Goal: Find specific page/section: Find specific page/section

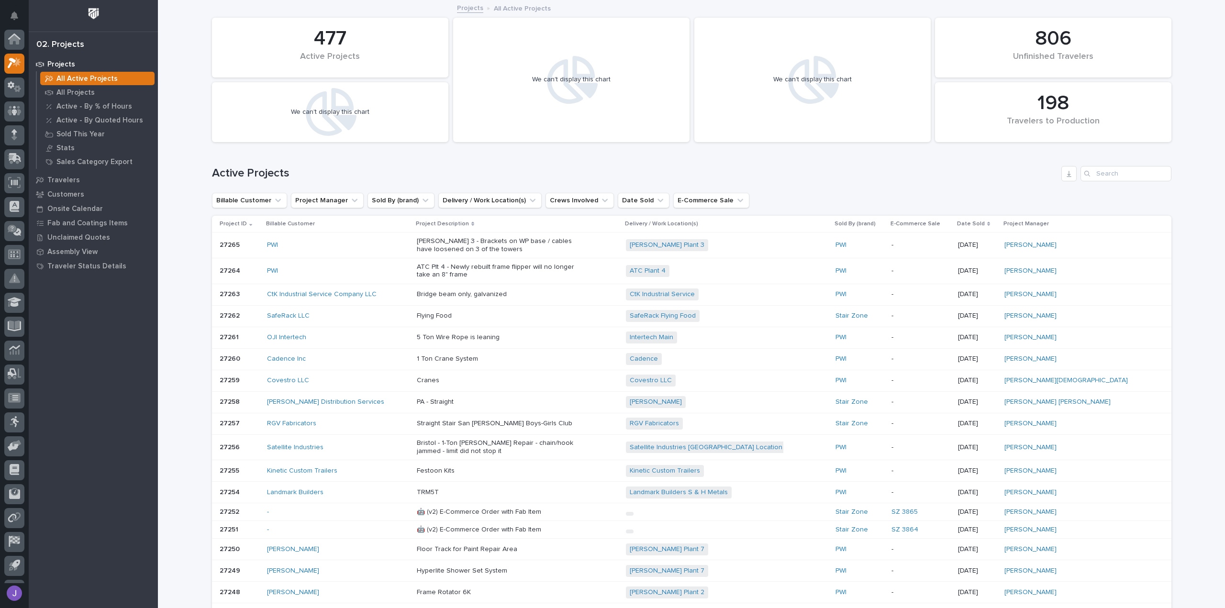
scroll to position [24, 0]
click at [66, 90] on p "All Projects" at bounding box center [75, 93] width 38 height 9
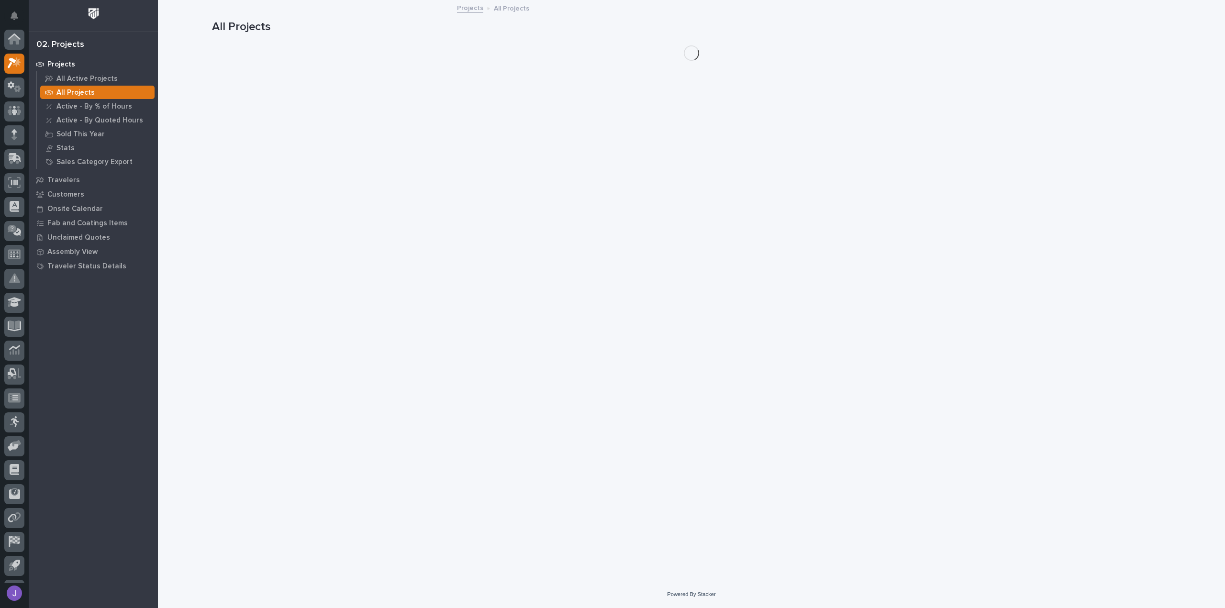
scroll to position [24, 0]
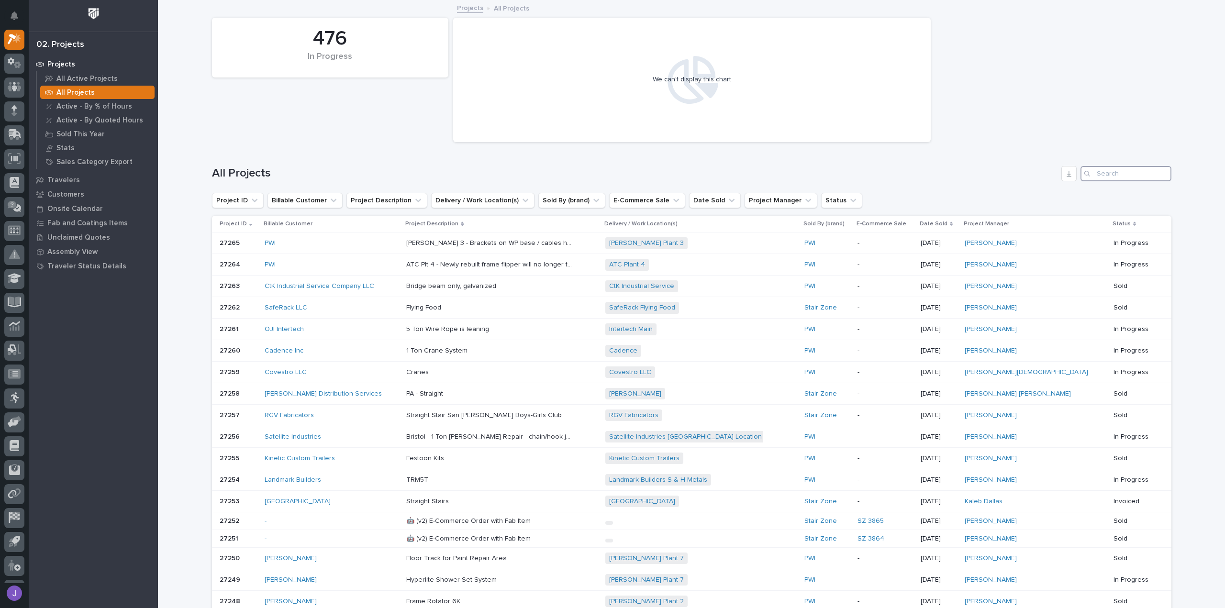
click at [1092, 176] on input "Search" at bounding box center [1126, 173] width 91 height 15
click at [1117, 176] on input "Search" at bounding box center [1126, 173] width 91 height 15
click at [1093, 173] on input "Search" at bounding box center [1126, 173] width 91 height 15
drag, startPoint x: 1115, startPoint y: 174, endPoint x: 1083, endPoint y: 180, distance: 33.1
click at [1083, 180] on div "Search" at bounding box center [1126, 173] width 91 height 15
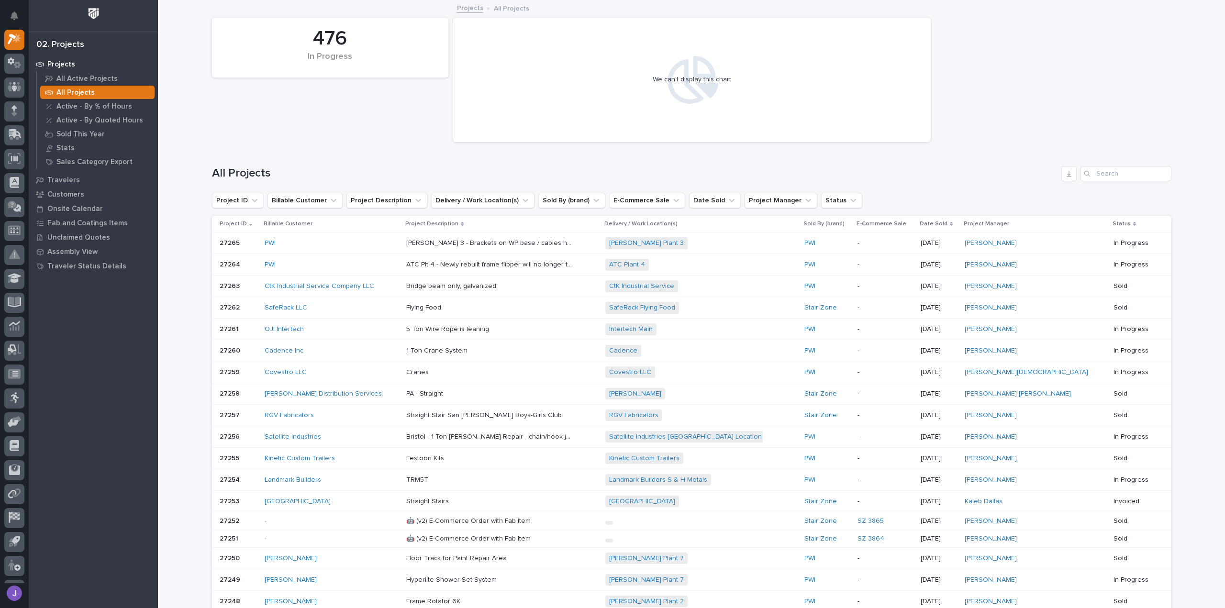
click at [1092, 172] on div "Search" at bounding box center [1088, 173] width 15 height 15
click at [1102, 173] on input "Search" at bounding box center [1126, 173] width 91 height 15
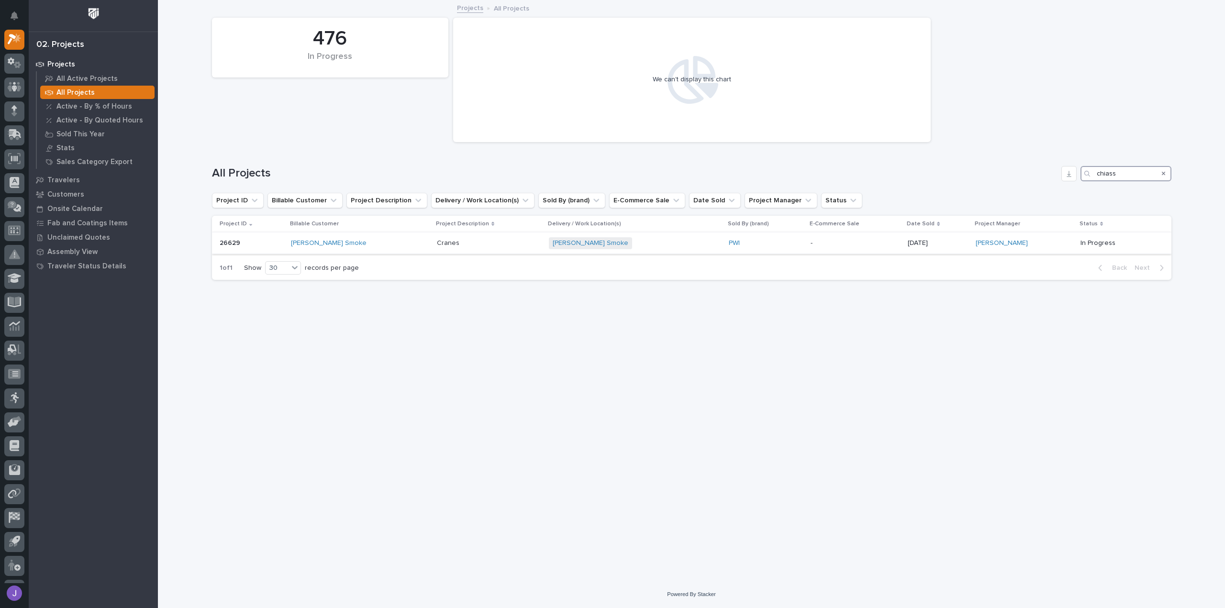
type input "chiass"
click at [288, 241] on td "26629 26629" at bounding box center [250, 244] width 76 height 22
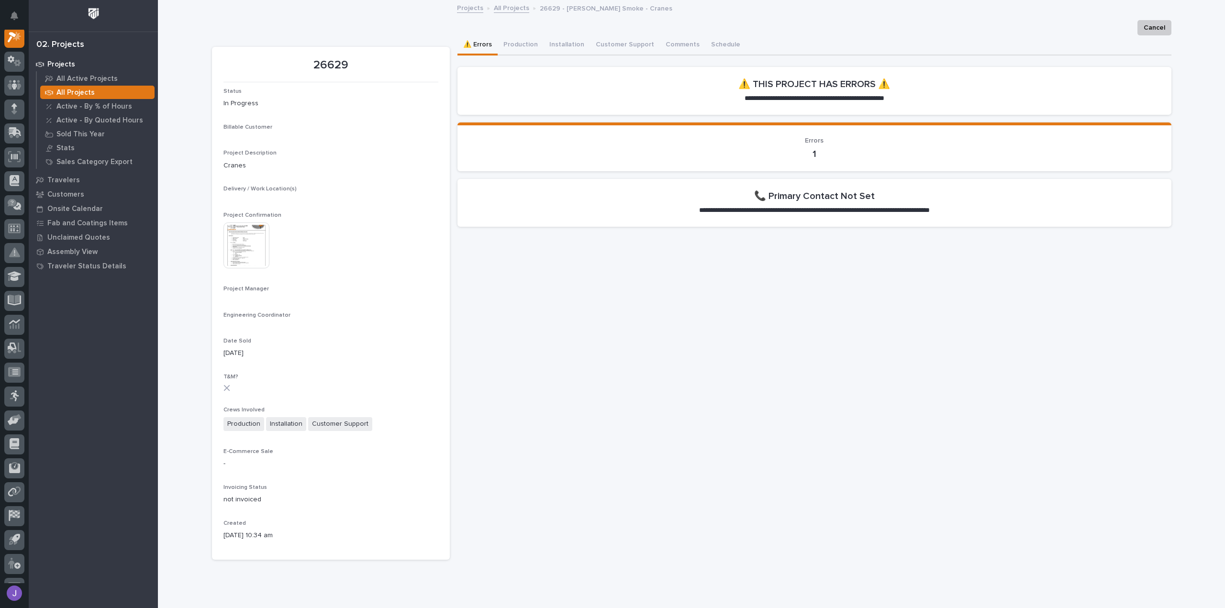
scroll to position [24, 0]
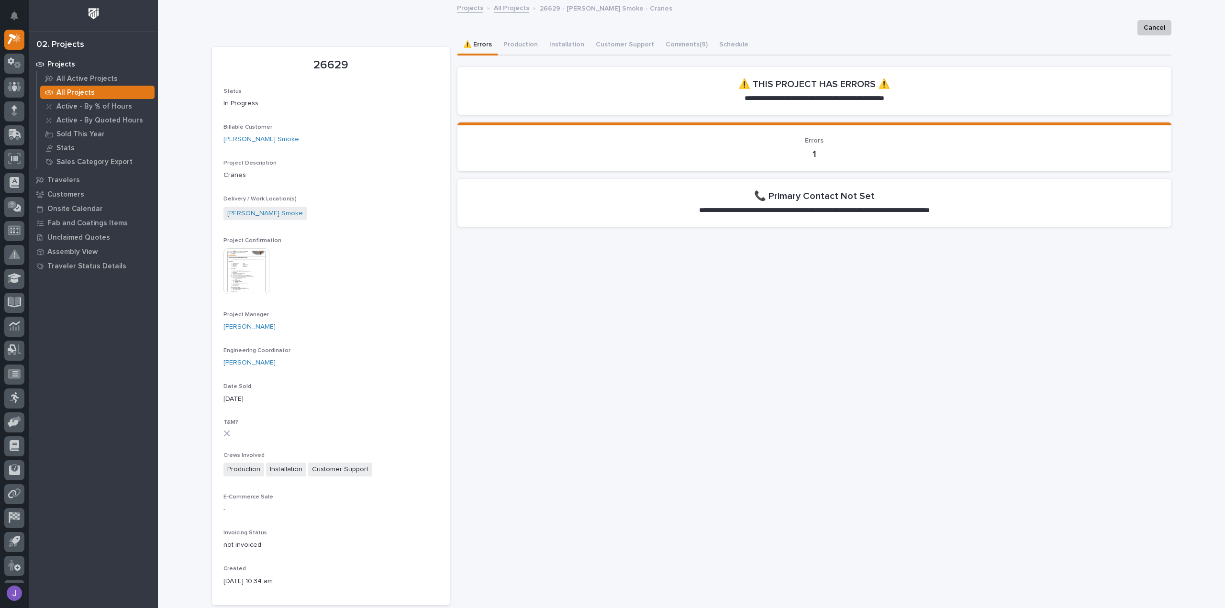
click at [252, 277] on img at bounding box center [247, 271] width 46 height 46
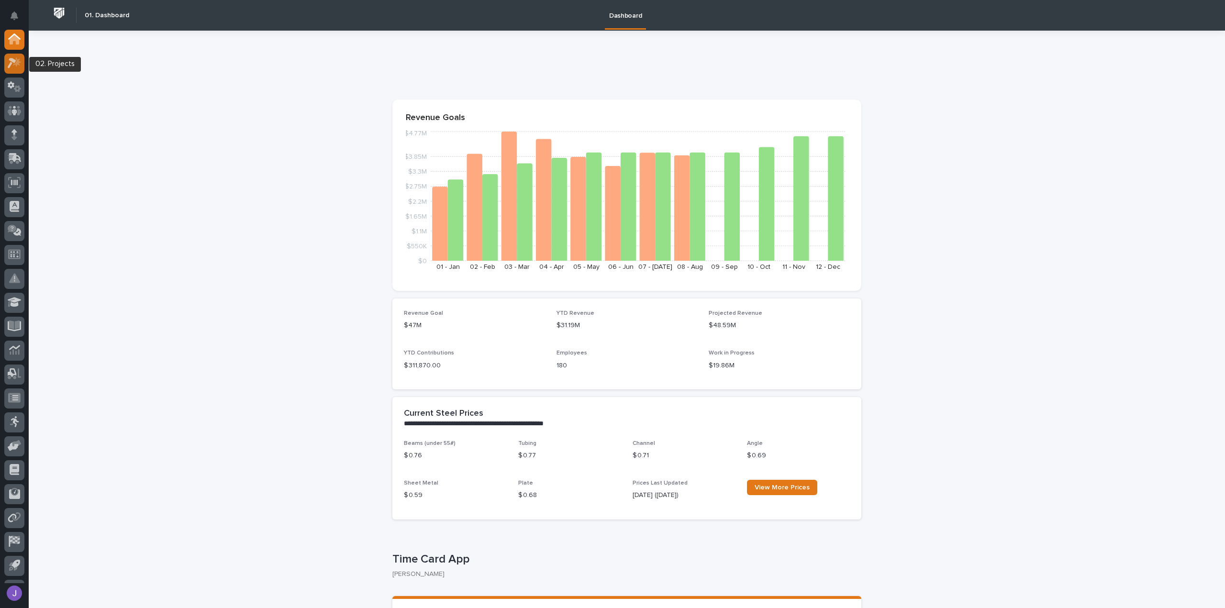
click at [11, 67] on icon at bounding box center [15, 62] width 14 height 11
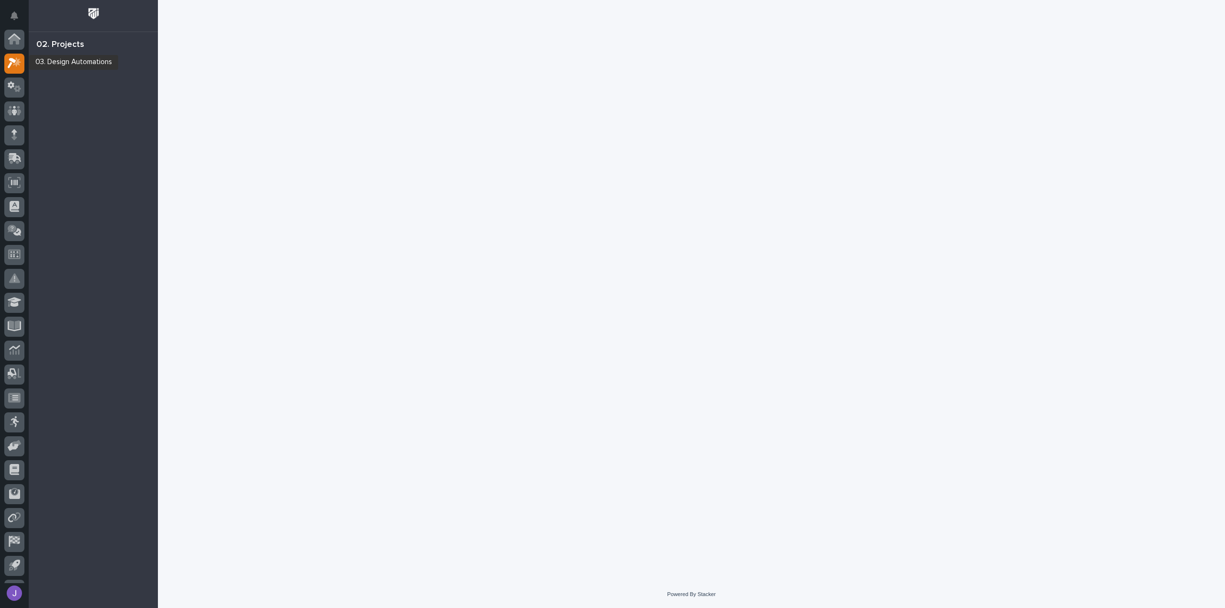
scroll to position [24, 0]
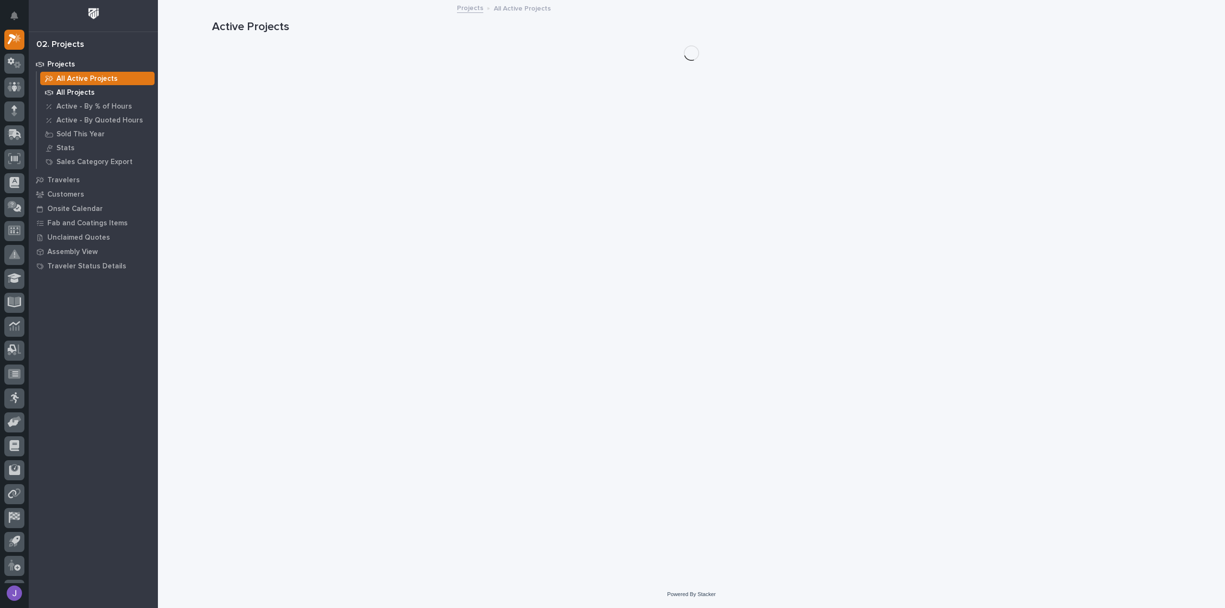
click at [97, 92] on div "All Projects" at bounding box center [97, 92] width 114 height 13
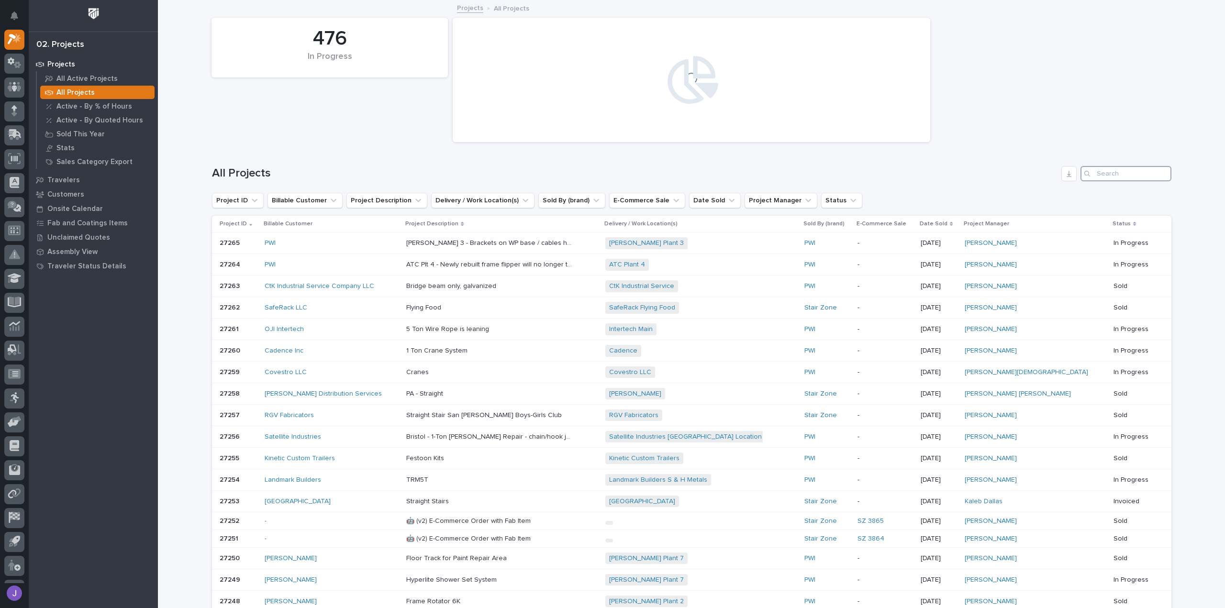
click at [1104, 172] on input "Search" at bounding box center [1126, 173] width 91 height 15
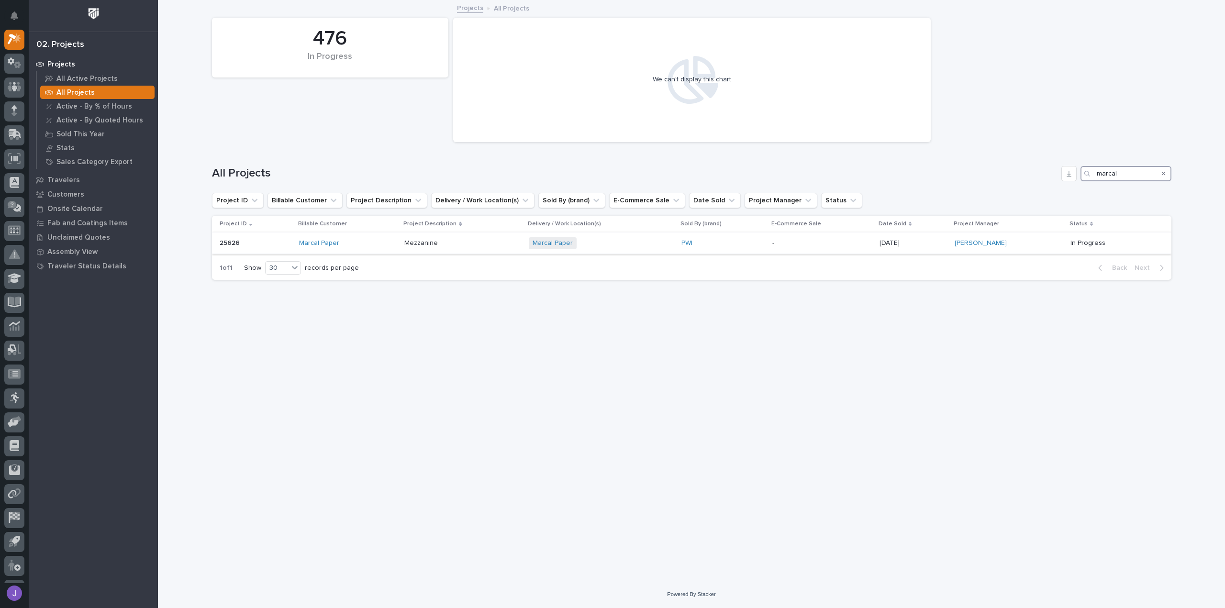
type input "marcal"
click at [244, 245] on p at bounding box center [256, 243] width 72 height 8
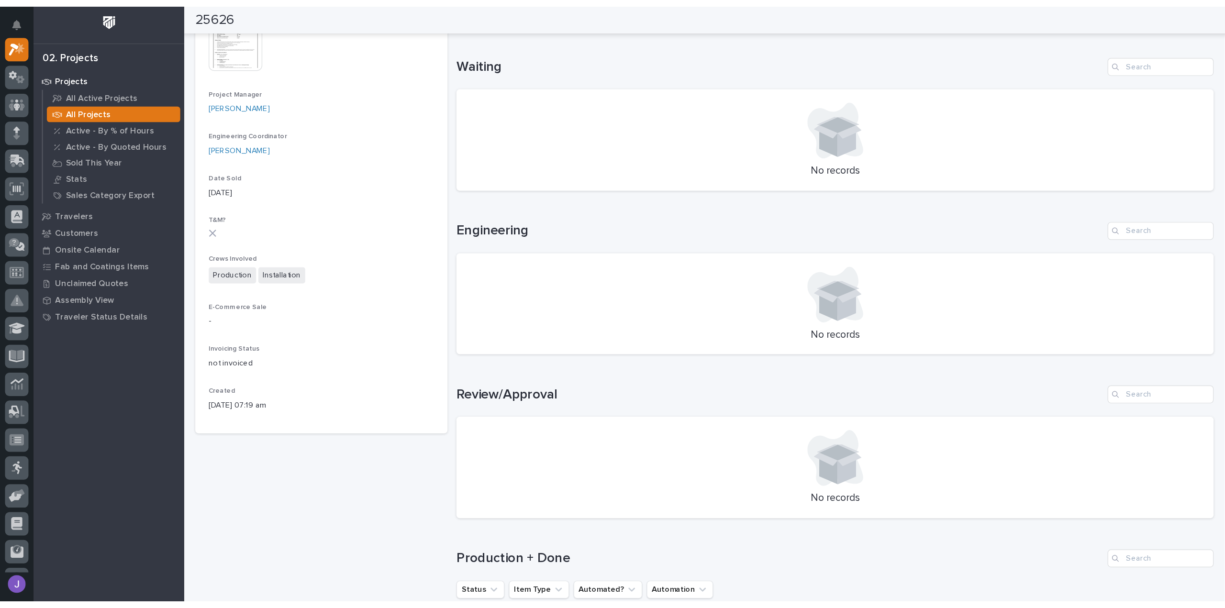
scroll to position [24, 0]
